Goal: Task Accomplishment & Management: Complete application form

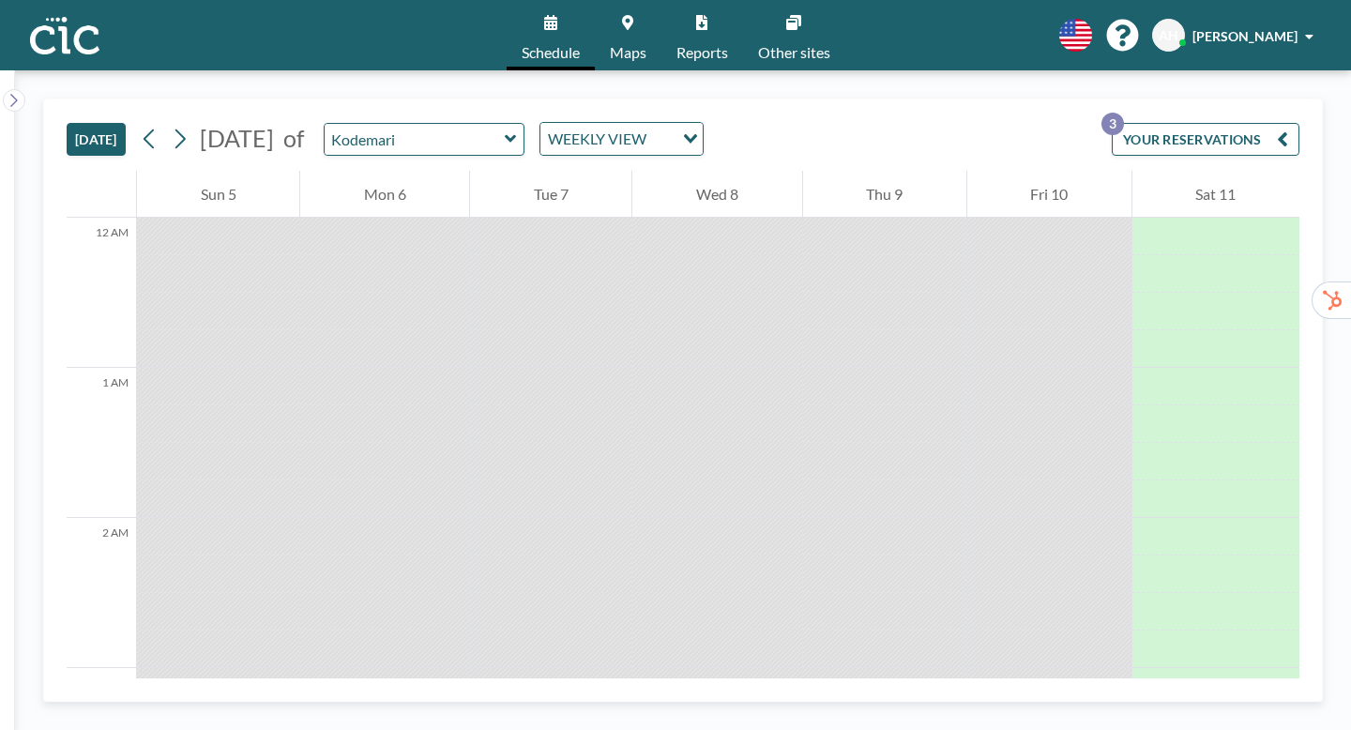
click at [641, 30] on link "Maps" at bounding box center [628, 35] width 67 height 70
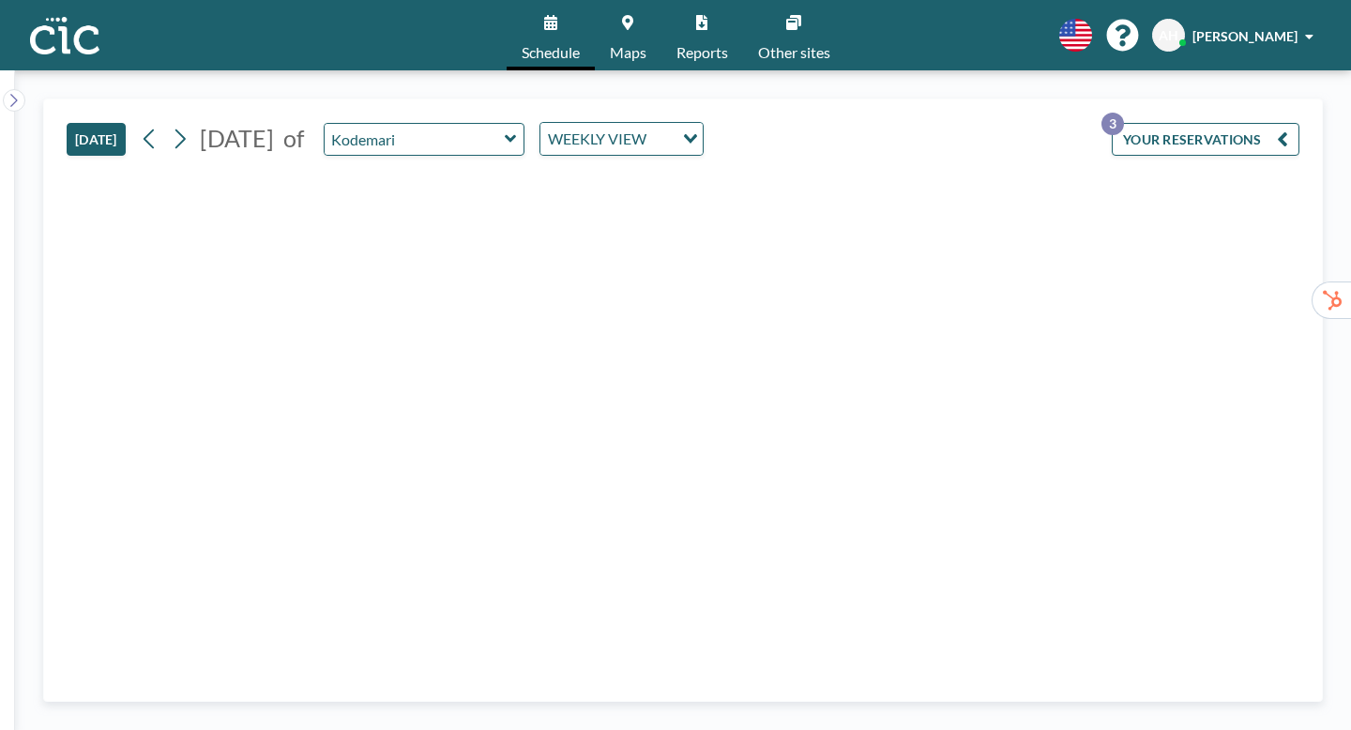
click at [505, 129] on icon at bounding box center [511, 138] width 12 height 19
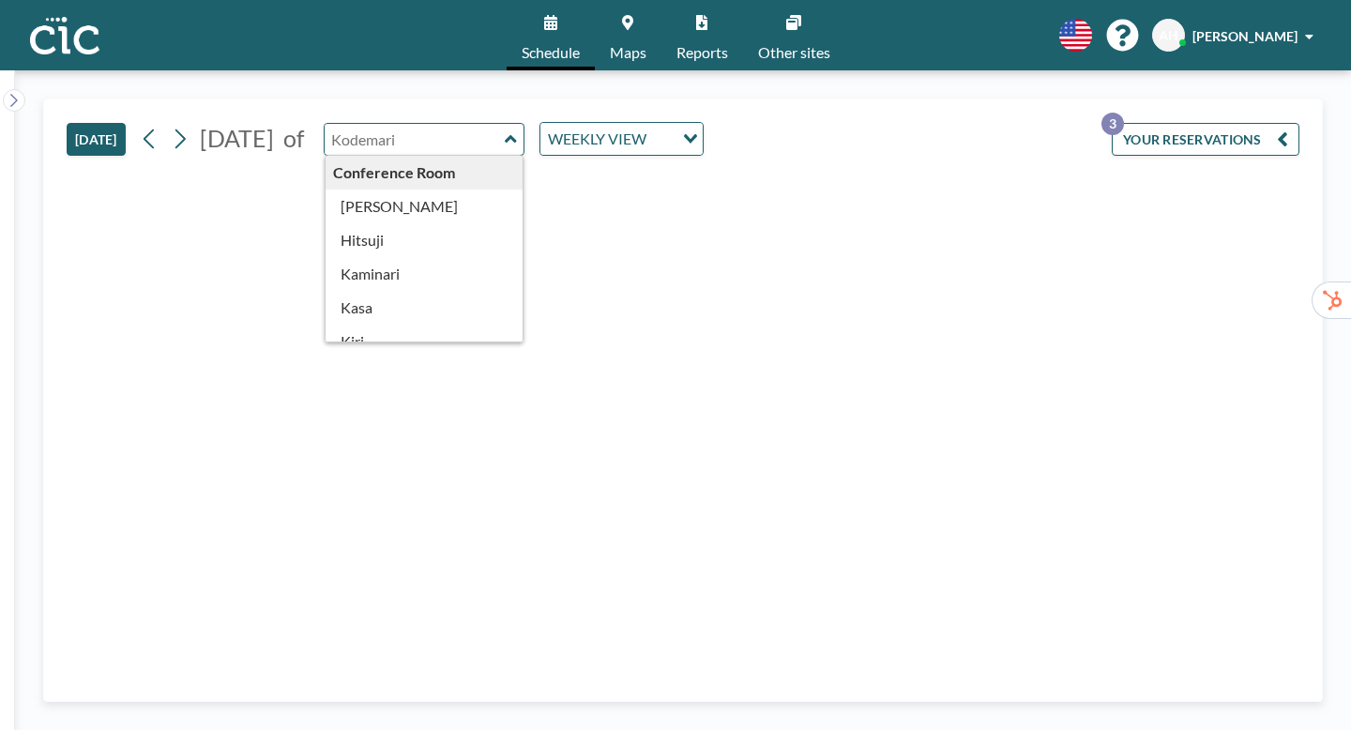
click at [343, 124] on input "text" at bounding box center [415, 139] width 180 height 31
type input "お"
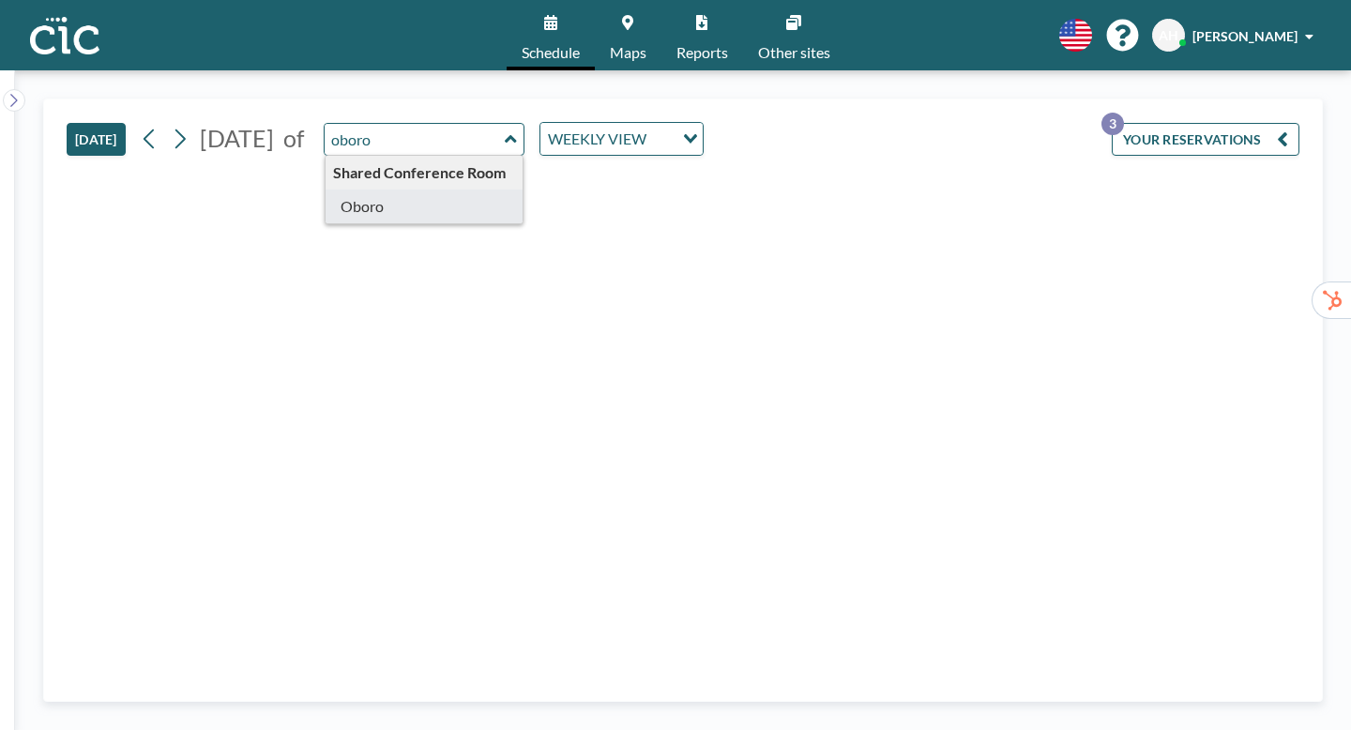
type input "Oboro"
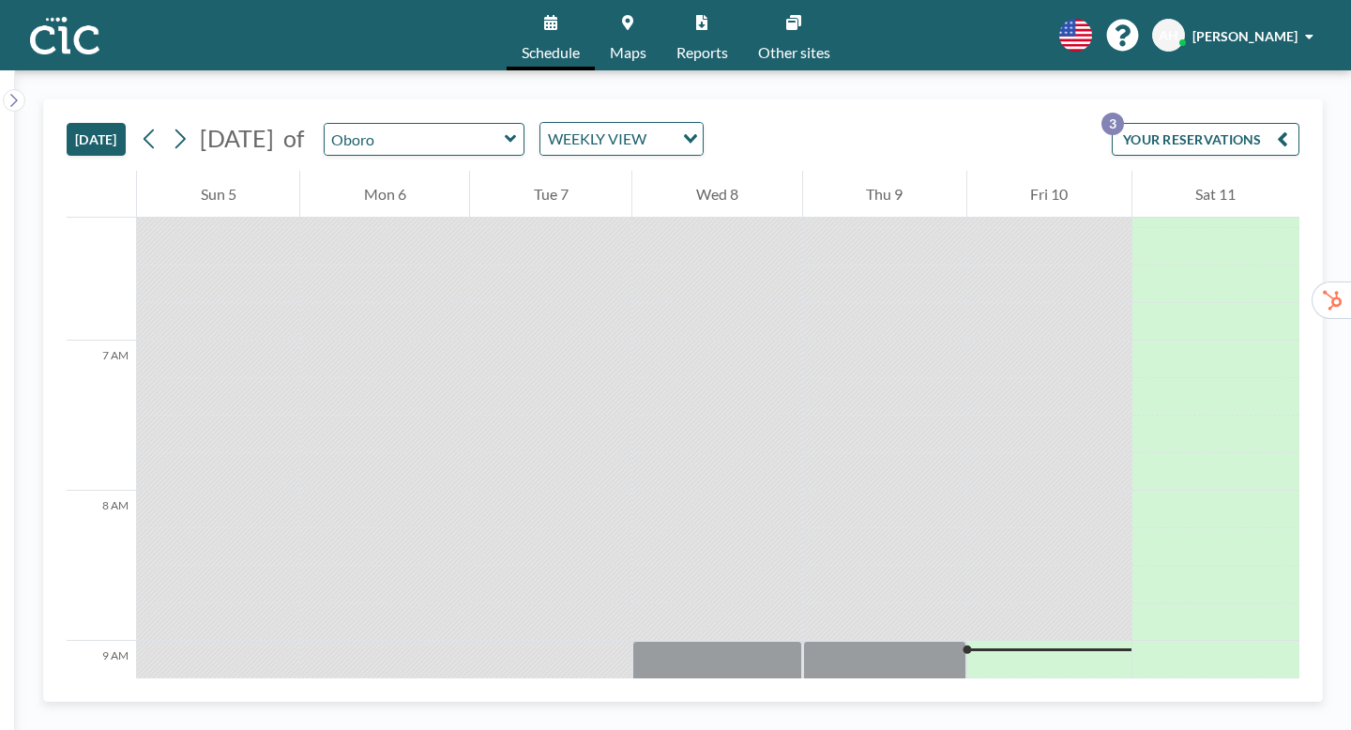
scroll to position [943, 0]
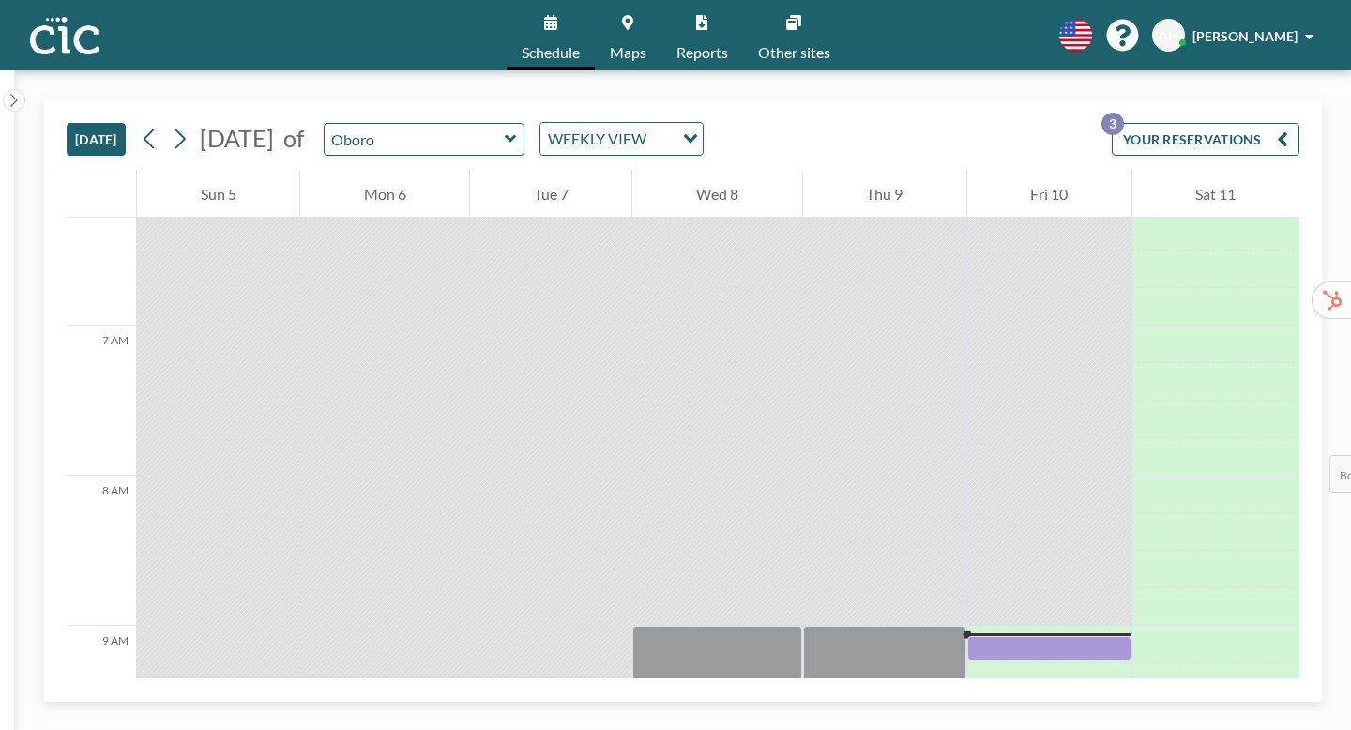
click at [1061, 636] on div at bounding box center [1049, 648] width 164 height 25
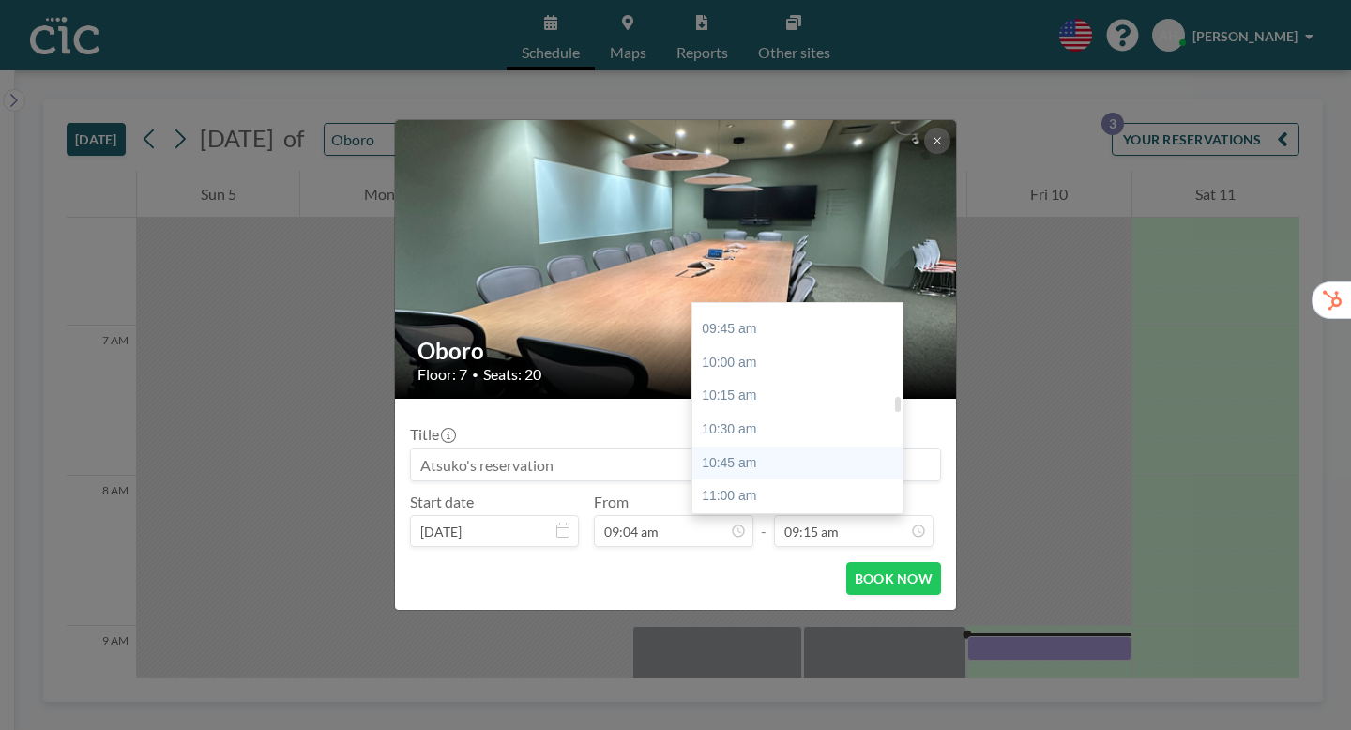
scroll to position [1290, 0]
click at [779, 549] on div "11:30 am" at bounding box center [797, 566] width 210 height 34
type input "11:30 am"
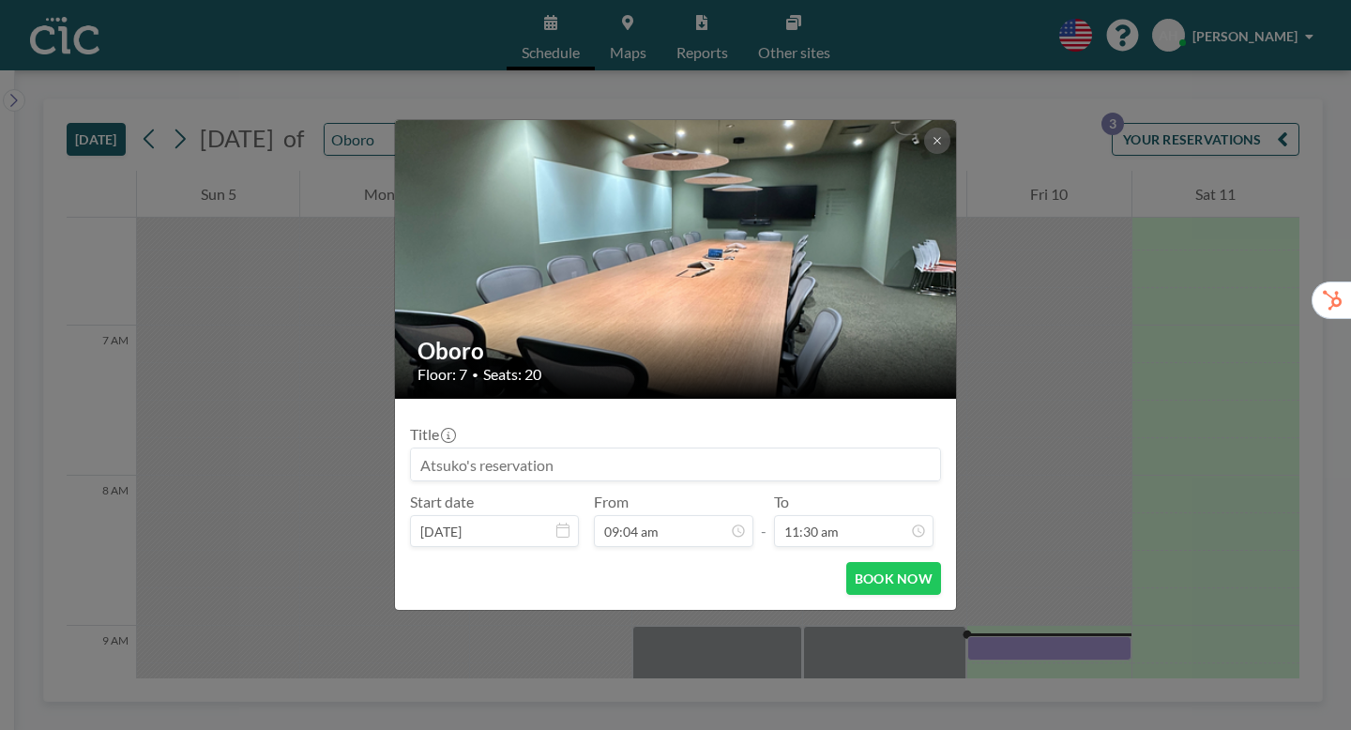
scroll to position [1377, 0]
click at [718, 448] on input at bounding box center [675, 464] width 529 height 32
type input "Hazuki's reservation"
click at [852, 562] on button "BOOK NOW" at bounding box center [893, 578] width 95 height 33
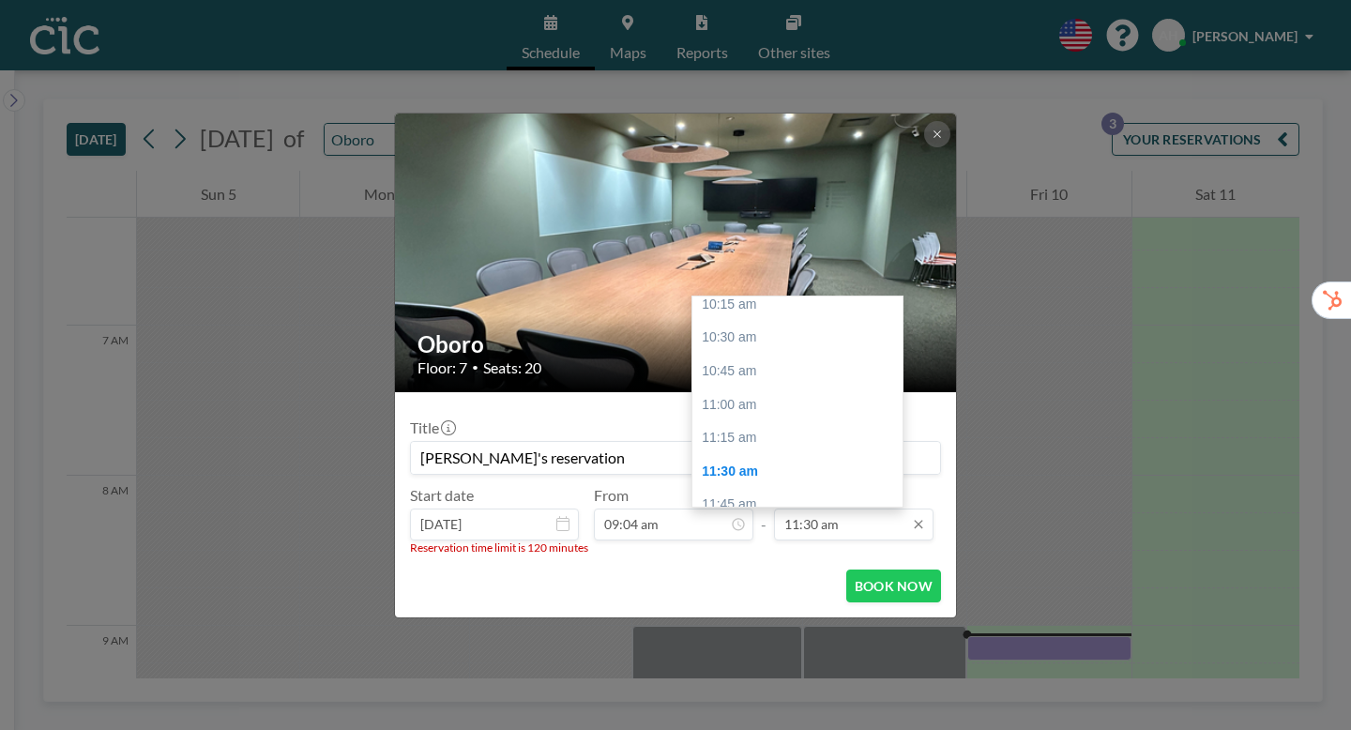
click at [829, 508] on input "11:30 am" at bounding box center [853, 524] width 159 height 32
click at [727, 466] on div "11:00 am" at bounding box center [797, 483] width 210 height 34
click at [778, 456] on div "10:30 am" at bounding box center [797, 473] width 210 height 34
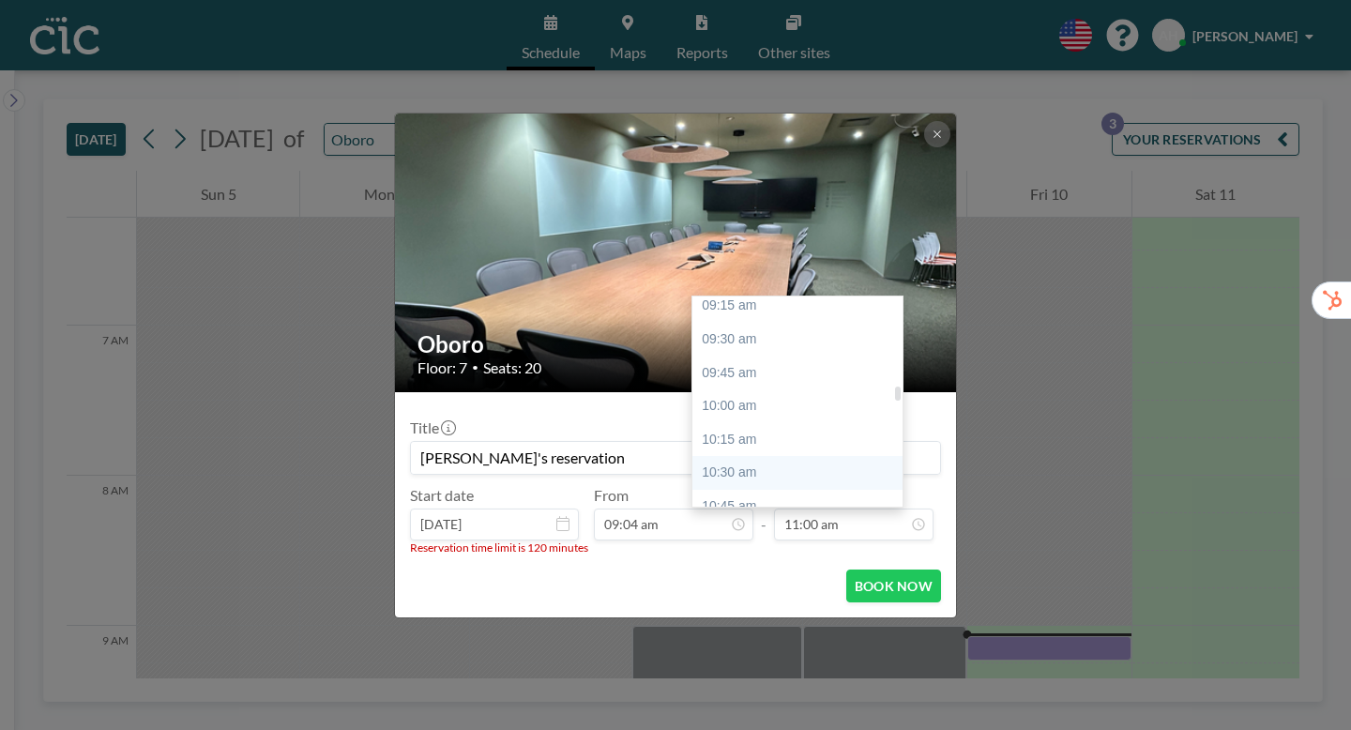
type input "10:30 am"
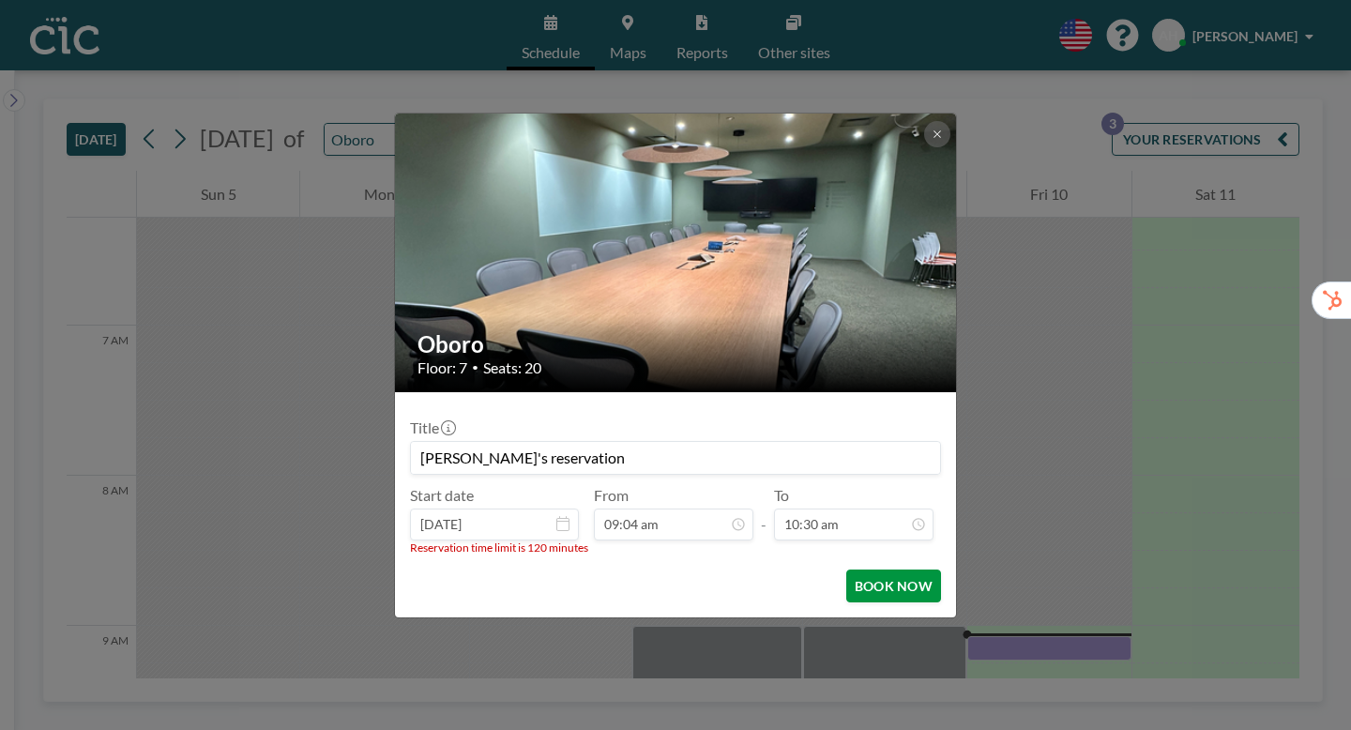
scroll to position [1258, 0]
click at [848, 569] on button "BOOK NOW" at bounding box center [893, 585] width 95 height 33
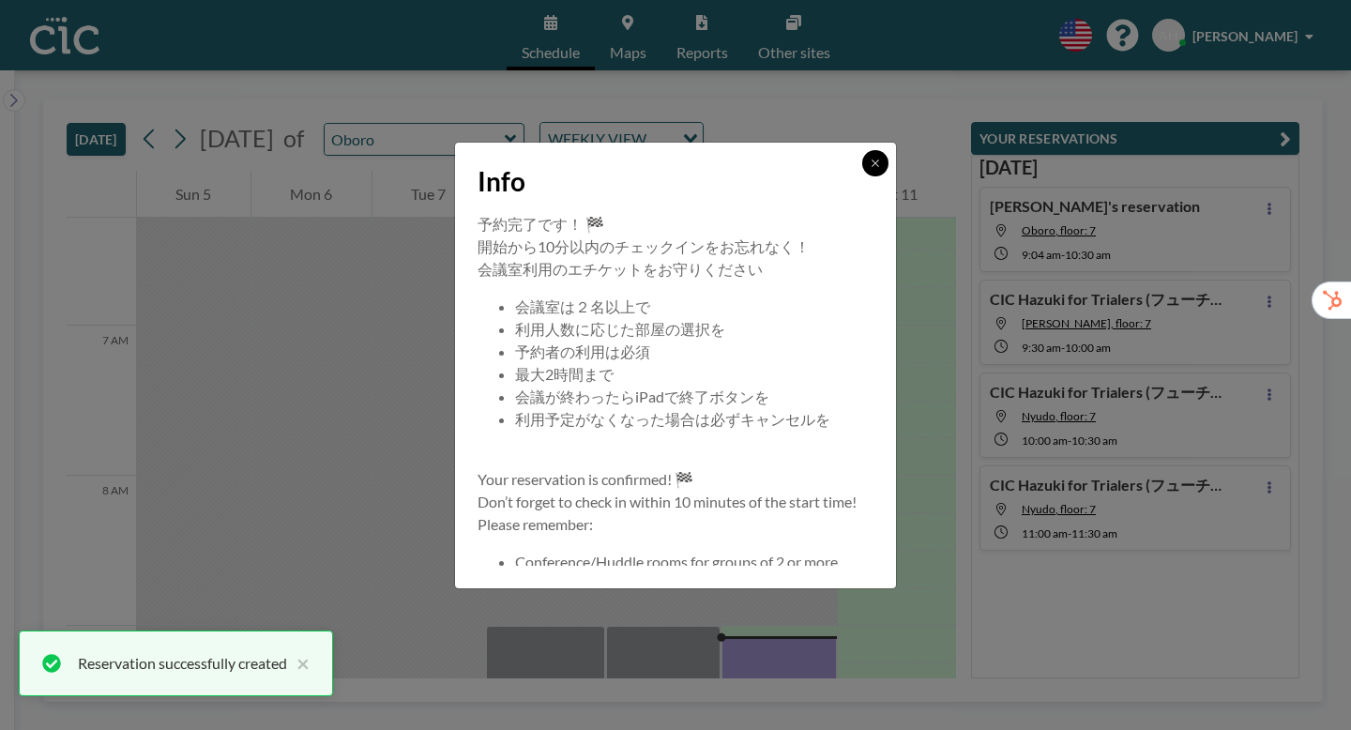
click at [870, 169] on icon at bounding box center [875, 163] width 11 height 11
